Goal: Entertainment & Leisure: Browse casually

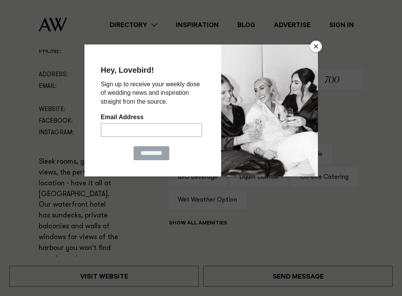
scroll to position [339, 0]
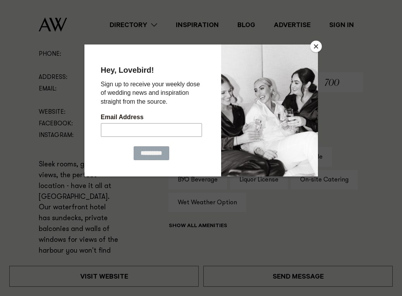
click at [315, 46] on button "Close" at bounding box center [316, 47] width 12 height 12
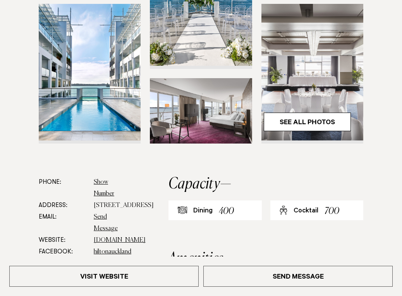
scroll to position [218, 0]
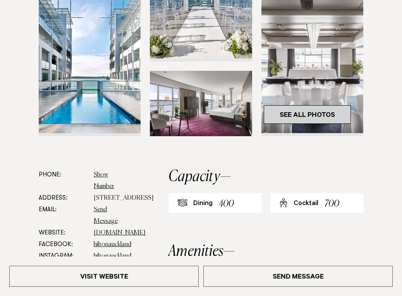
click at [306, 112] on link "See All Photos" at bounding box center [307, 114] width 87 height 19
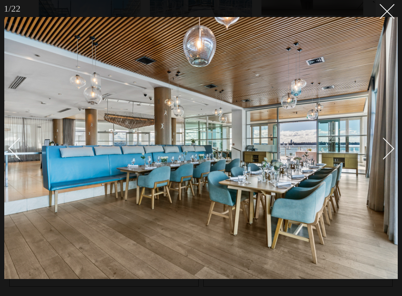
click at [387, 149] on div "Next slide" at bounding box center [384, 149] width 22 height 22
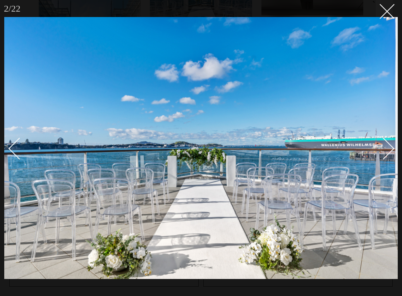
click at [387, 149] on div "Next slide" at bounding box center [384, 149] width 22 height 22
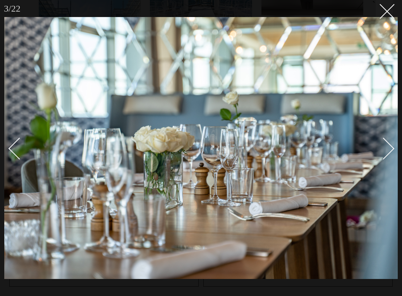
click at [387, 149] on div "Next slide" at bounding box center [384, 149] width 22 height 22
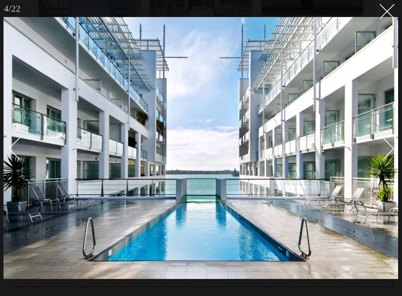
click at [387, 149] on div "Next slide" at bounding box center [384, 149] width 22 height 22
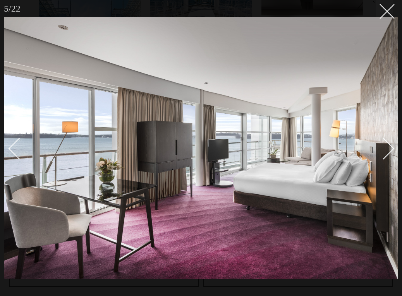
click at [387, 149] on div "Next slide" at bounding box center [384, 149] width 22 height 22
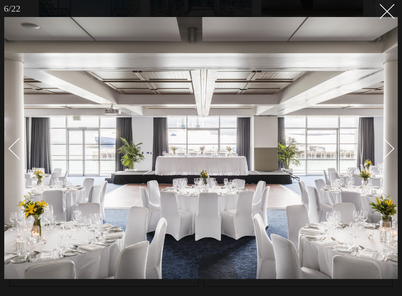
click at [387, 149] on div "Next slide" at bounding box center [384, 149] width 22 height 22
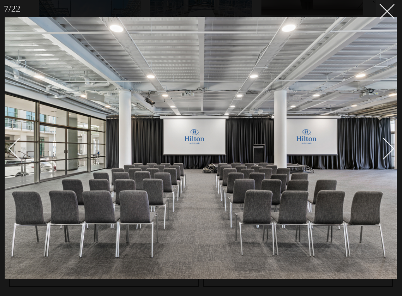
click at [387, 148] on div "Next slide" at bounding box center [384, 149] width 22 height 22
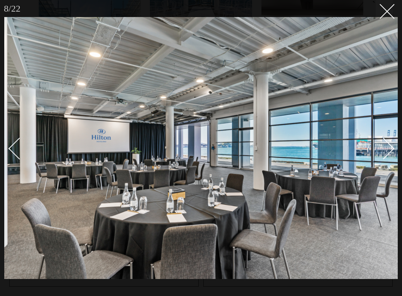
click at [387, 148] on div "Next slide" at bounding box center [384, 149] width 22 height 22
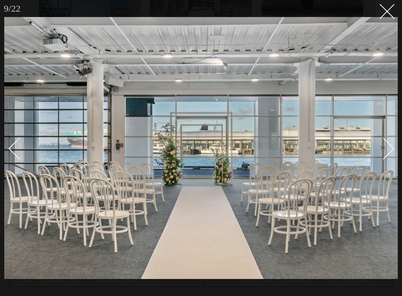
click at [387, 148] on div "Next slide" at bounding box center [384, 149] width 22 height 22
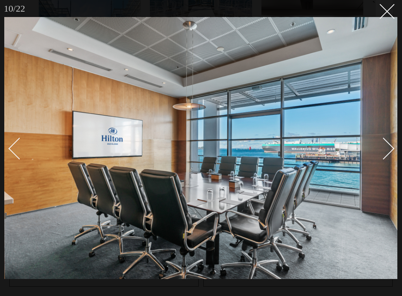
click at [387, 148] on div "Next slide" at bounding box center [384, 149] width 22 height 22
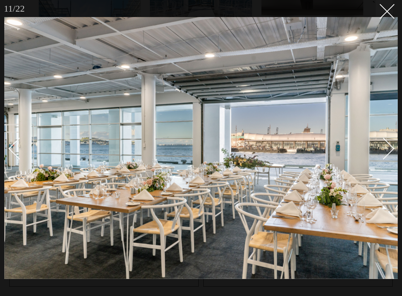
click at [387, 149] on div "Next slide" at bounding box center [384, 149] width 22 height 22
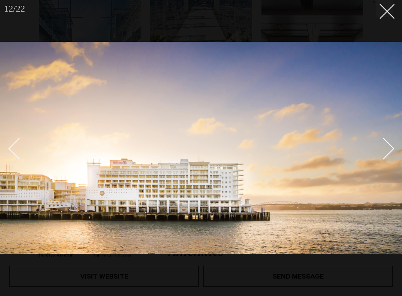
click at [387, 149] on div "Next slide" at bounding box center [384, 149] width 22 height 22
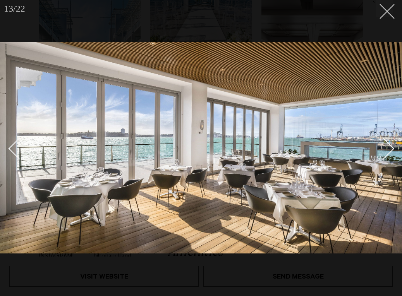
click at [386, 7] on icon at bounding box center [384, 8] width 9 height 9
